Goal: Find specific page/section: Find specific page/section

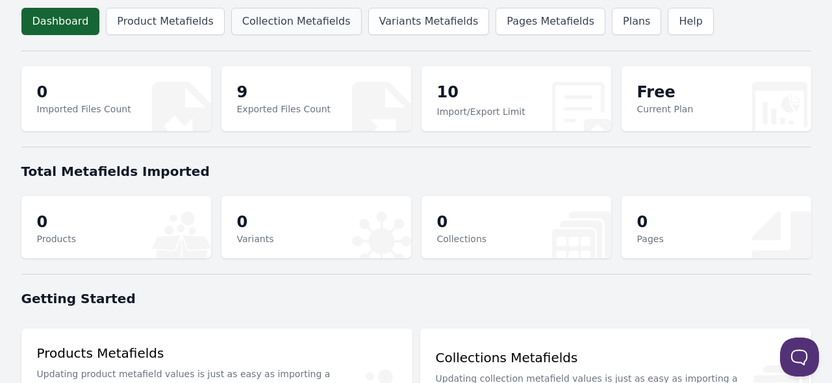
click at [285, 30] on link "Collection Metafields" at bounding box center [296, 21] width 131 height 27
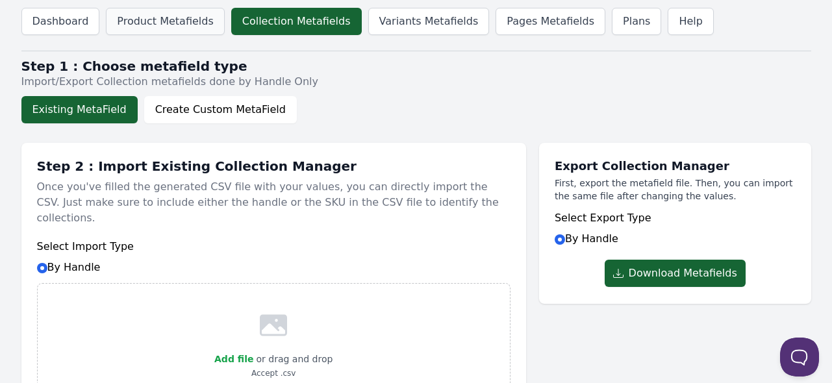
click at [144, 10] on link "Product Metafields" at bounding box center [165, 21] width 118 height 27
